Goal: Communication & Community: Answer question/provide support

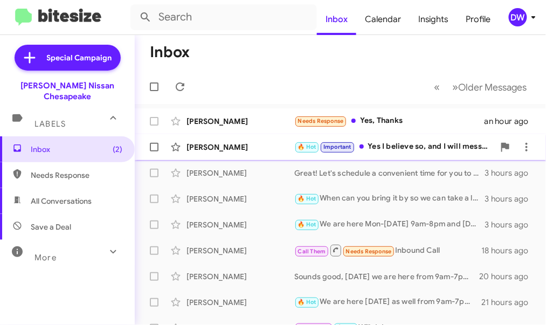
click at [384, 141] on div "🔥 Hot Important Yes I believe so, and I will message if I'm able to get out of …" at bounding box center [394, 147] width 200 height 12
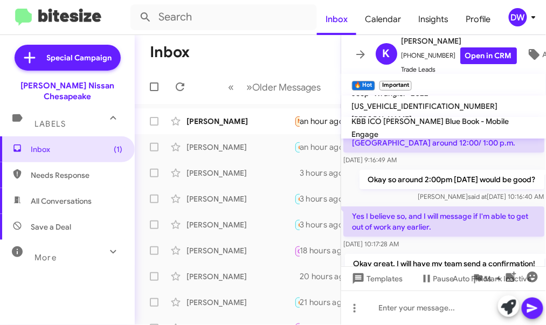
scroll to position [868, 0]
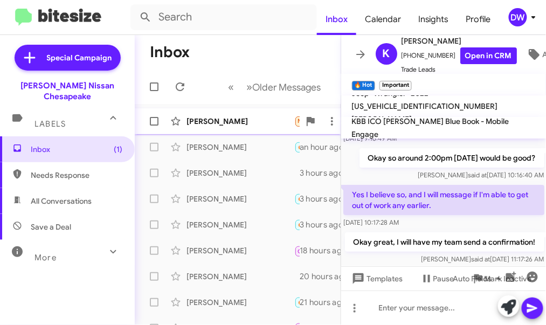
click at [239, 128] on div "[PERSON_NAME] Needs Response Yes, Thanks an hour ago" at bounding box center [237, 122] width 189 height 22
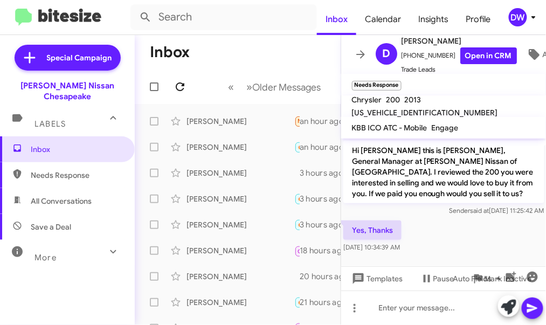
click at [183, 92] on icon at bounding box center [180, 86] width 13 height 13
click at [184, 84] on icon at bounding box center [180, 86] width 9 height 9
